Goal: Information Seeking & Learning: Learn about a topic

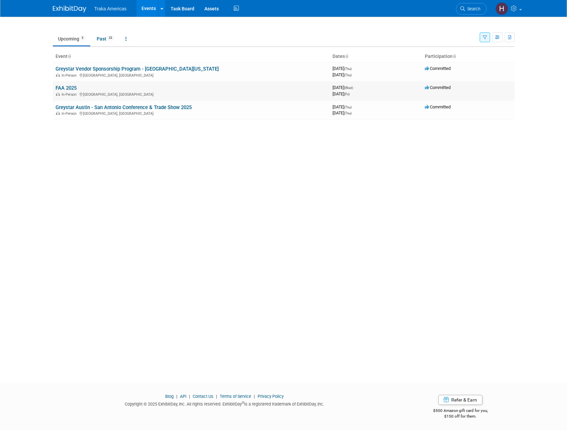
click at [61, 87] on link "FAA 2025" at bounding box center [66, 88] width 21 height 6
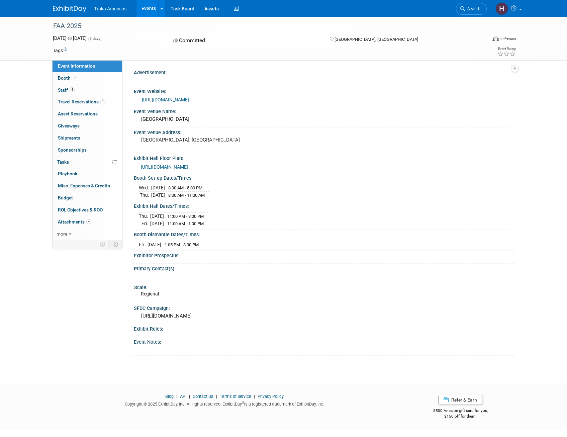
click at [391, 207] on div "Exhibit Hall Dates/Times:" at bounding box center [324, 205] width 381 height 8
click at [141, 42] on div "Nov 5, 2025 to Nov 7, 2025 (3 days) Nov 5, 2025 to Nov 7, 2025 Committed Lake B…" at bounding box center [284, 41] width 473 height 12
click at [286, 39] on div "Committed" at bounding box center [245, 41] width 148 height 12
click at [321, 66] on div "Advertisement: X Event Website: https://www.faahq.org/inspire Event Venue Name:…" at bounding box center [318, 150] width 392 height 180
